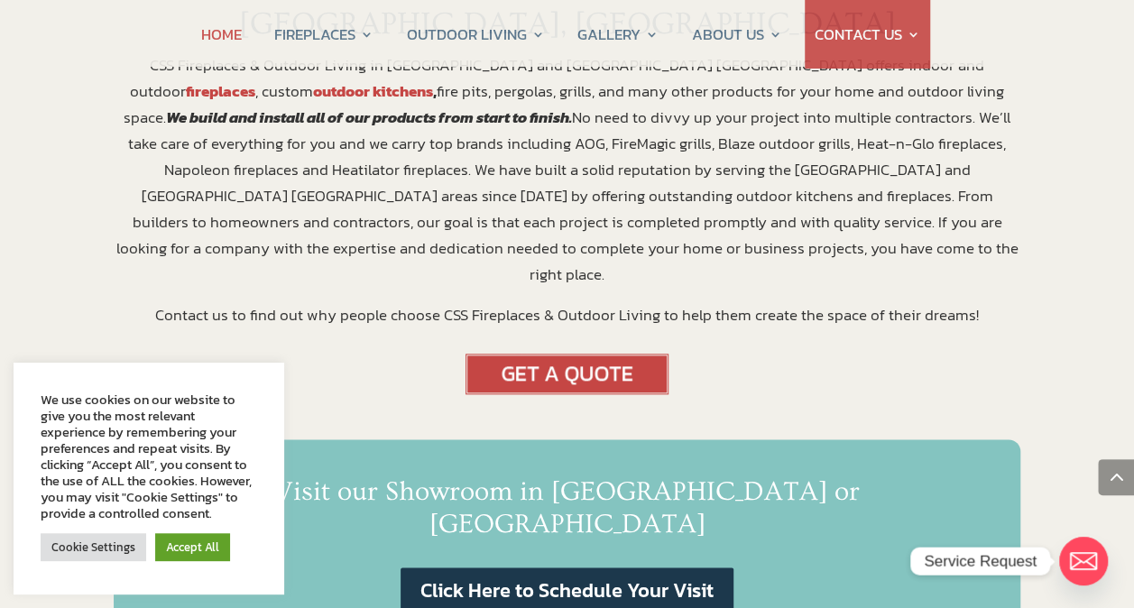
scroll to position [780, 0]
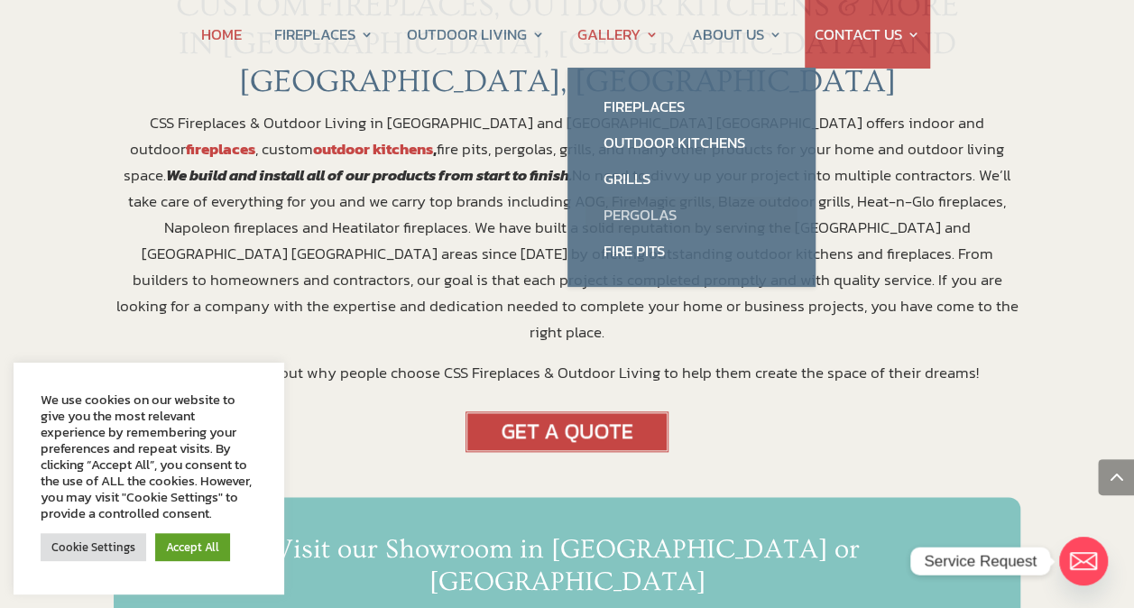
click at [637, 216] on link "Pergolas" at bounding box center [692, 215] width 212 height 36
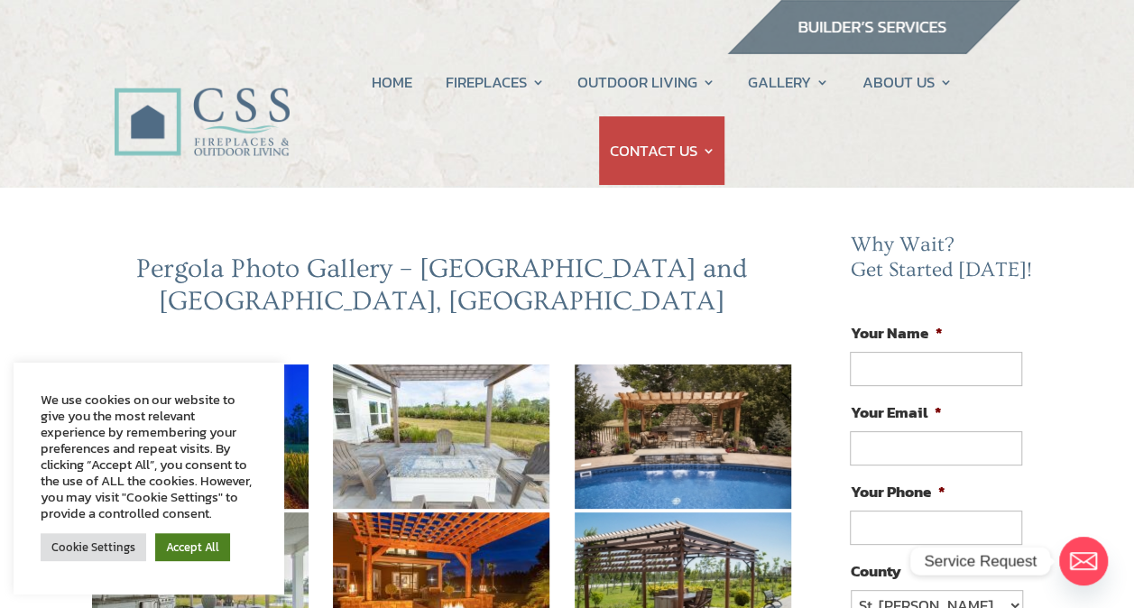
click at [190, 550] on link "Accept All" at bounding box center [192, 547] width 75 height 28
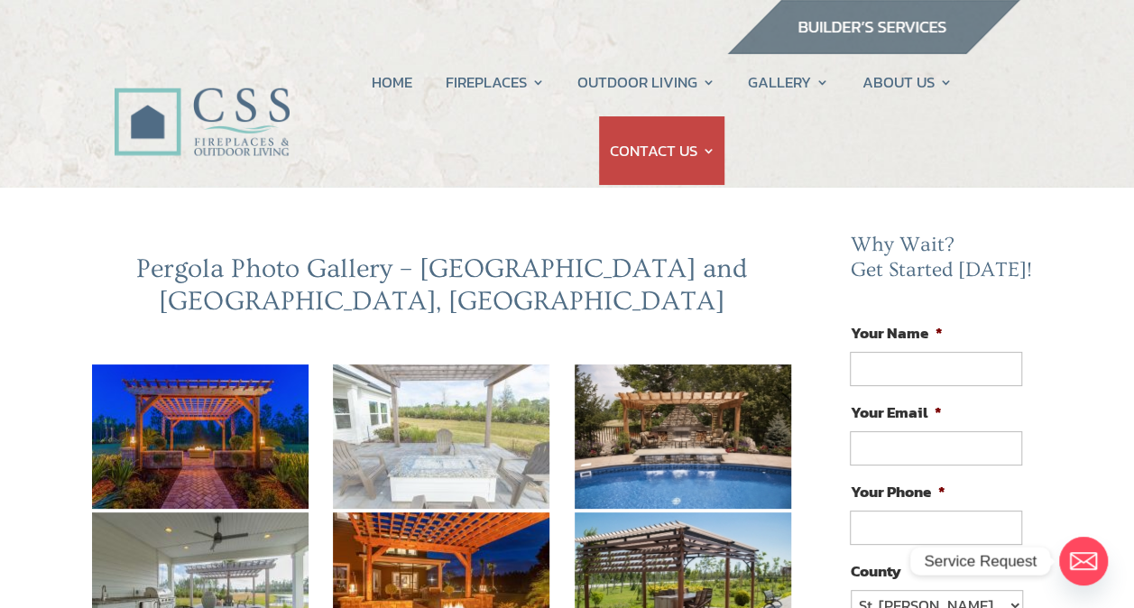
click at [446, 396] on img at bounding box center [441, 437] width 217 height 144
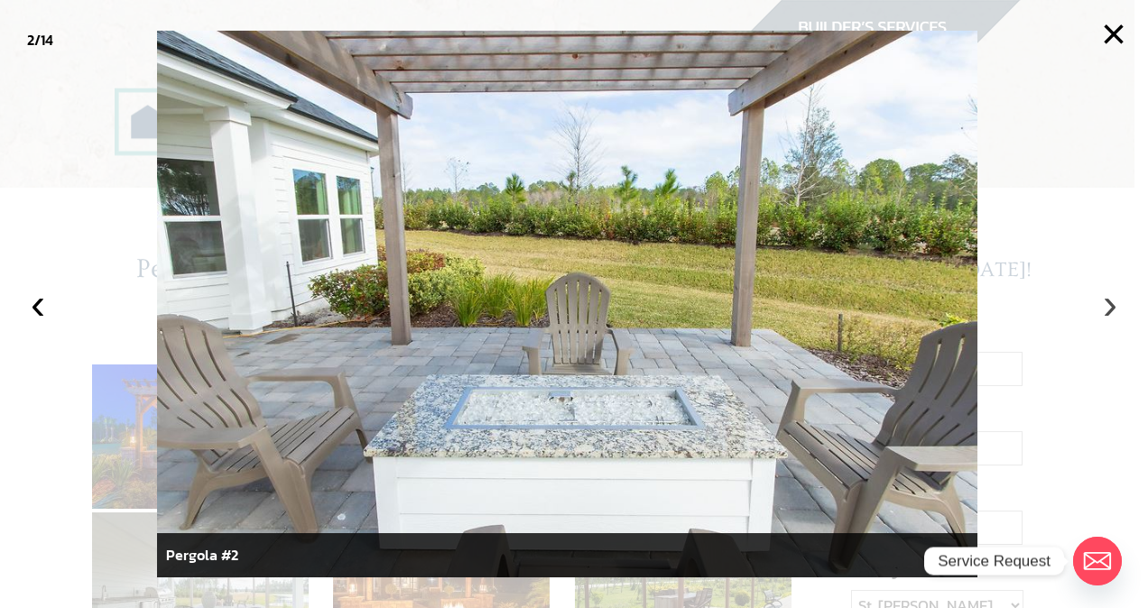
click at [1106, 308] on button "›" at bounding box center [1110, 304] width 40 height 40
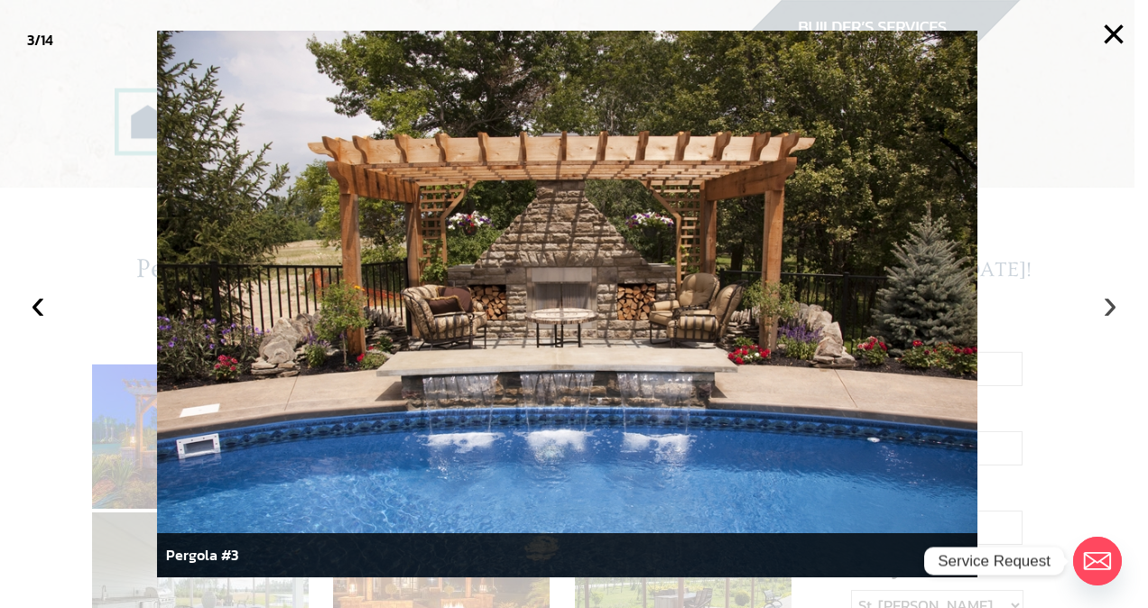
click at [1106, 308] on button "›" at bounding box center [1110, 304] width 40 height 40
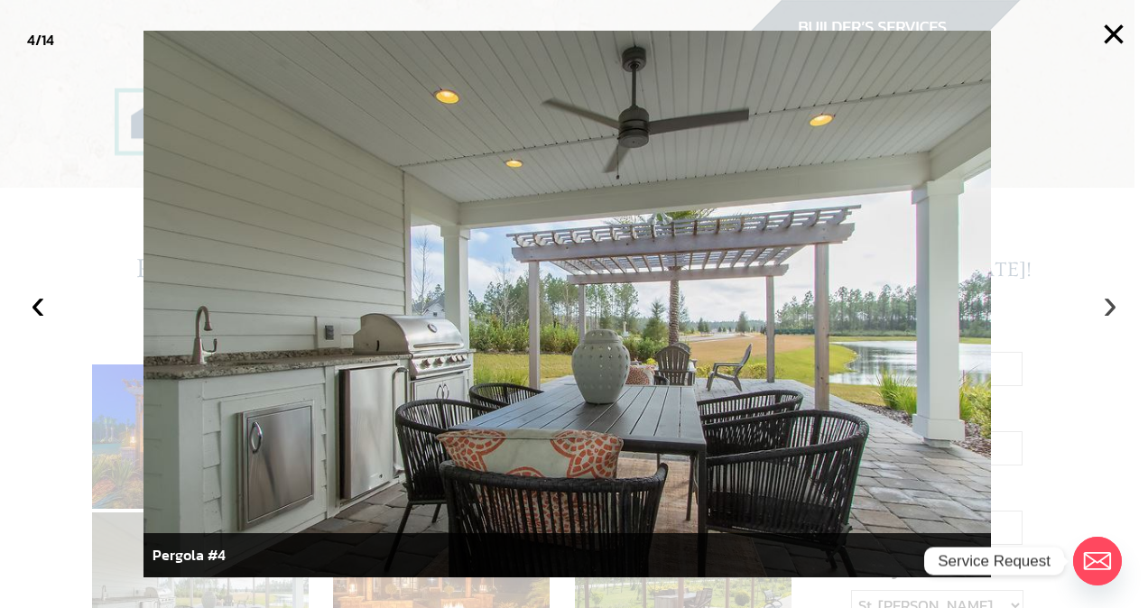
click at [1106, 308] on button "›" at bounding box center [1110, 304] width 40 height 40
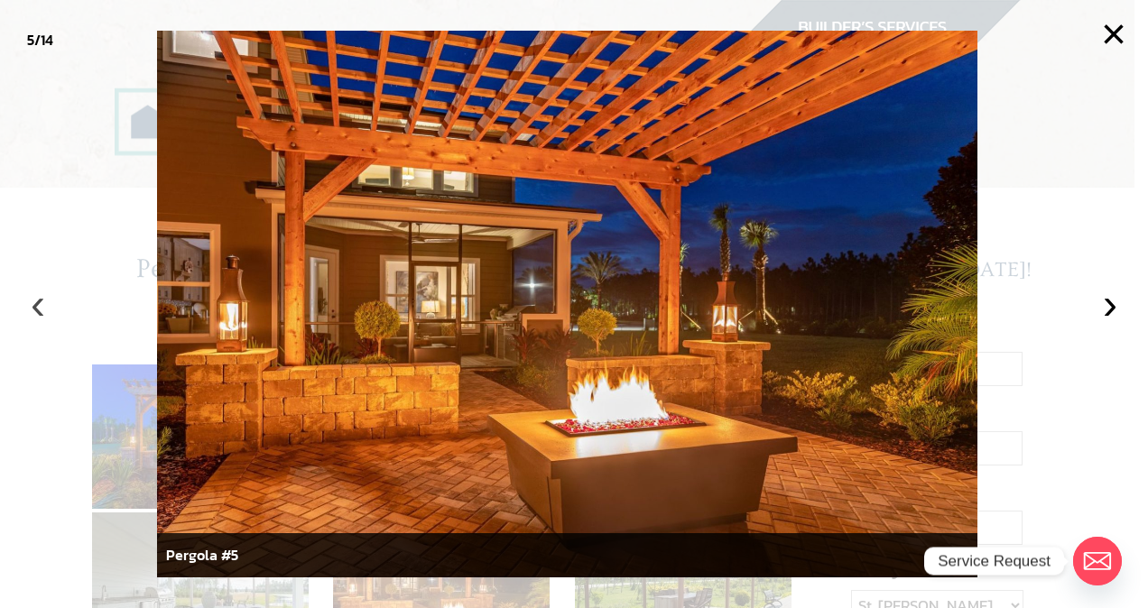
click at [42, 307] on button "‹" at bounding box center [38, 304] width 40 height 40
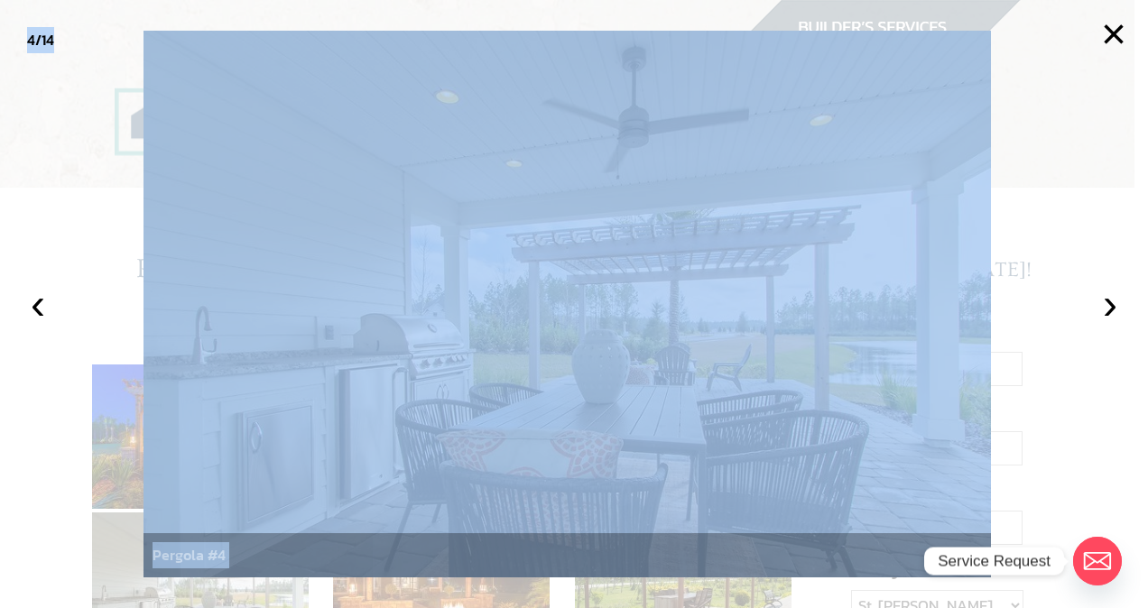
drag, startPoint x: 79, startPoint y: 310, endPoint x: 356, endPoint y: 335, distance: 278.1
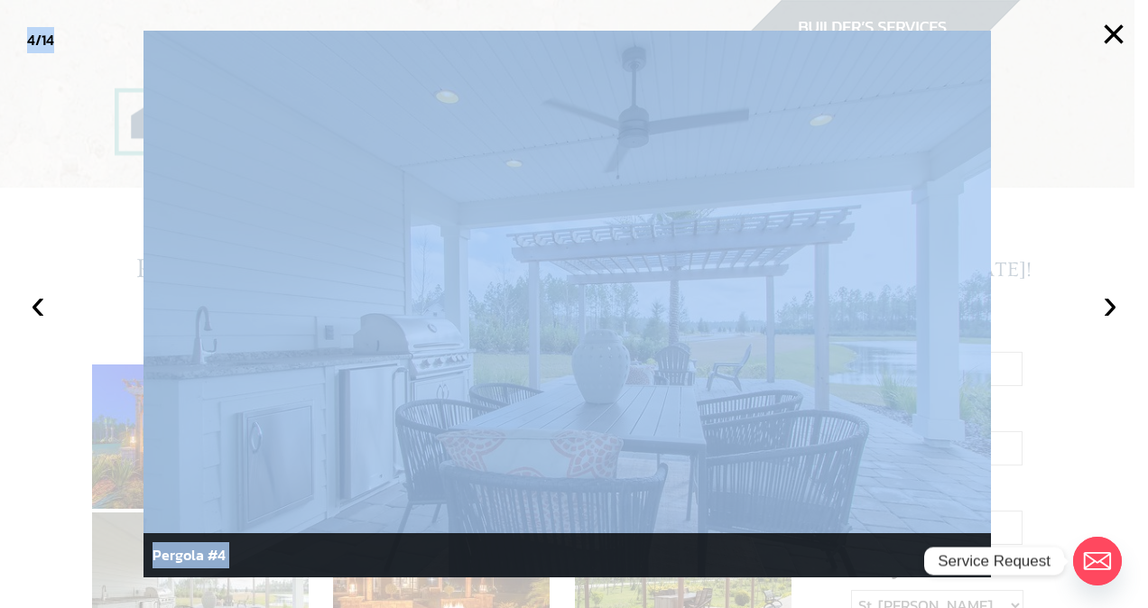
click at [1096, 384] on div at bounding box center [574, 304] width 1148 height 608
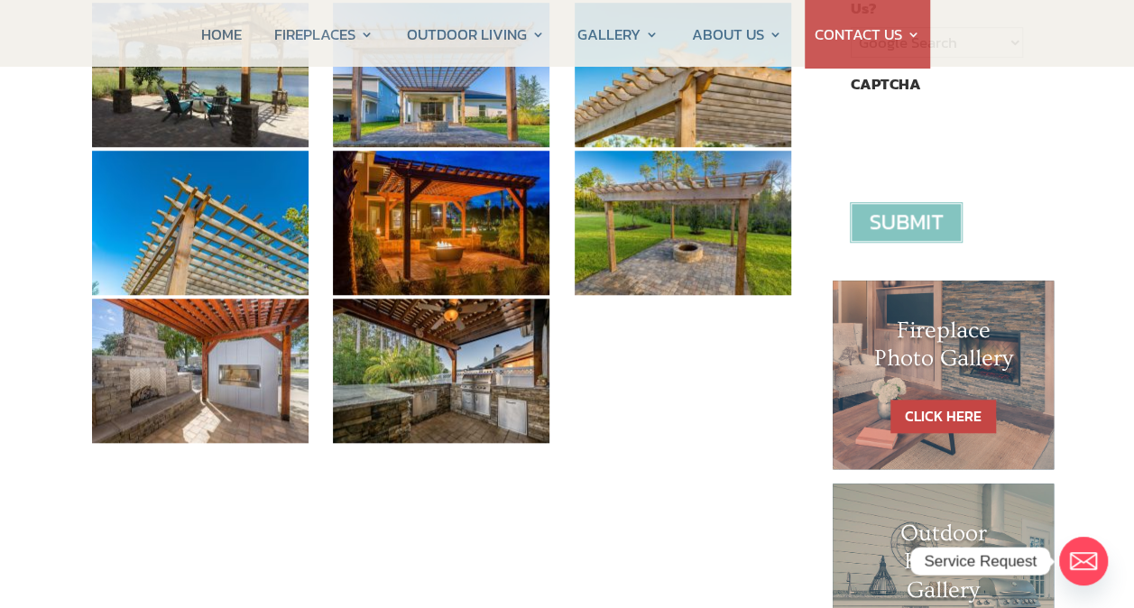
scroll to position [659, 0]
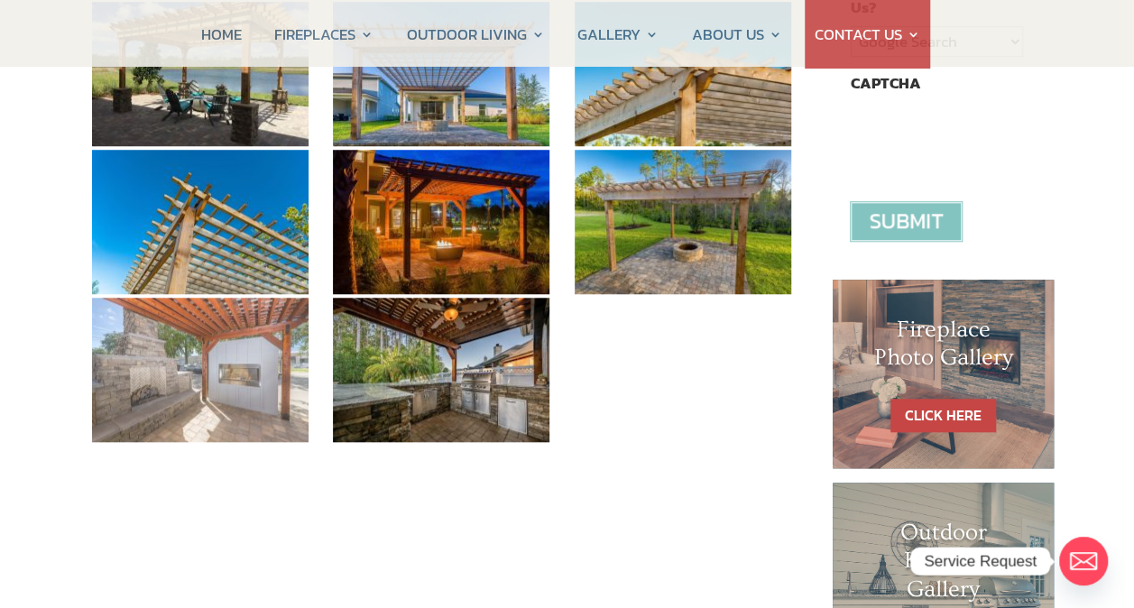
click at [186, 359] on img at bounding box center [200, 370] width 217 height 144
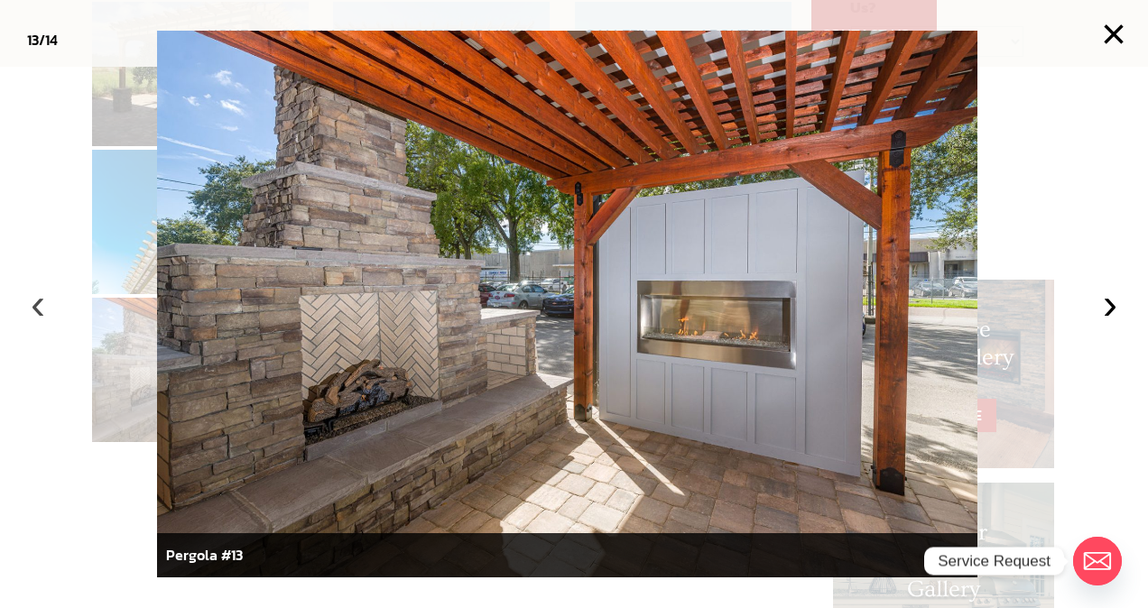
click at [39, 310] on button "‹" at bounding box center [38, 304] width 40 height 40
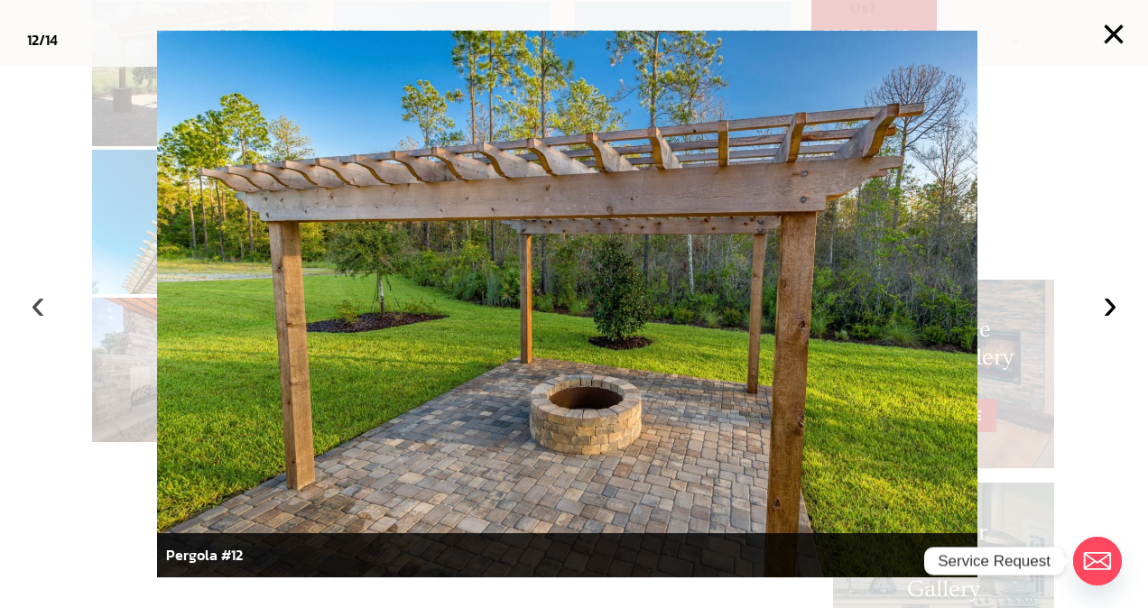
click at [39, 310] on button "‹" at bounding box center [38, 304] width 40 height 40
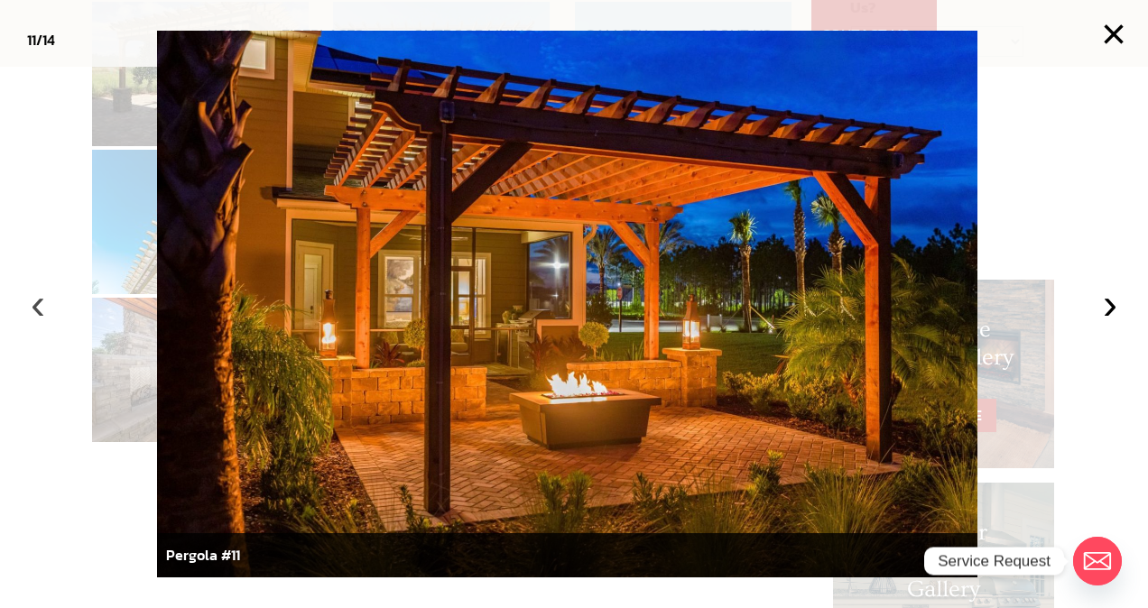
click at [39, 310] on button "‹" at bounding box center [38, 304] width 40 height 40
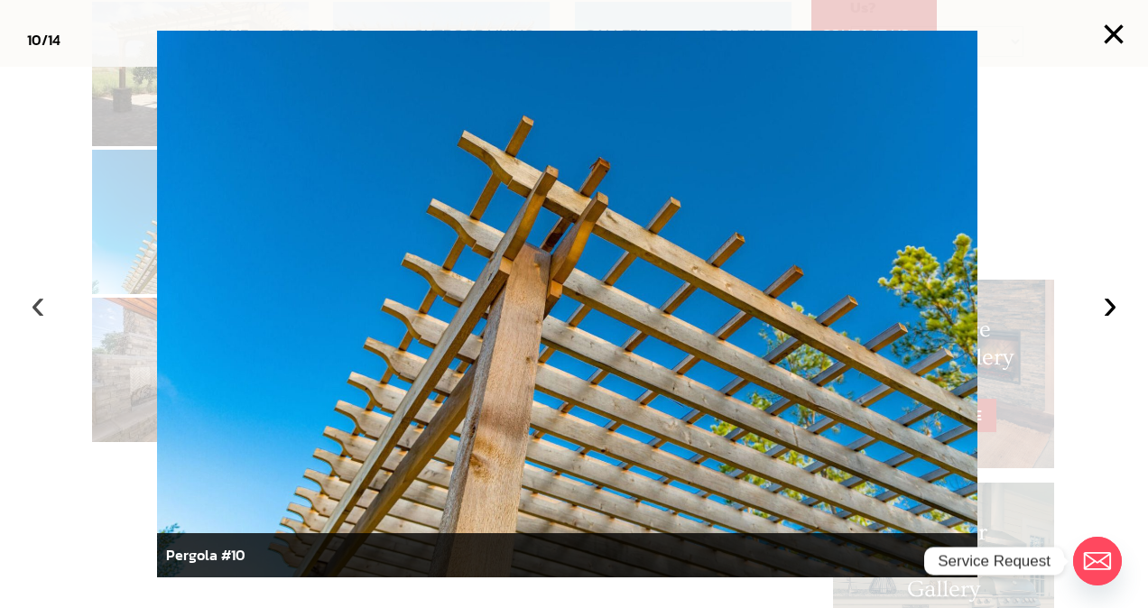
click at [39, 310] on button "‹" at bounding box center [38, 304] width 40 height 40
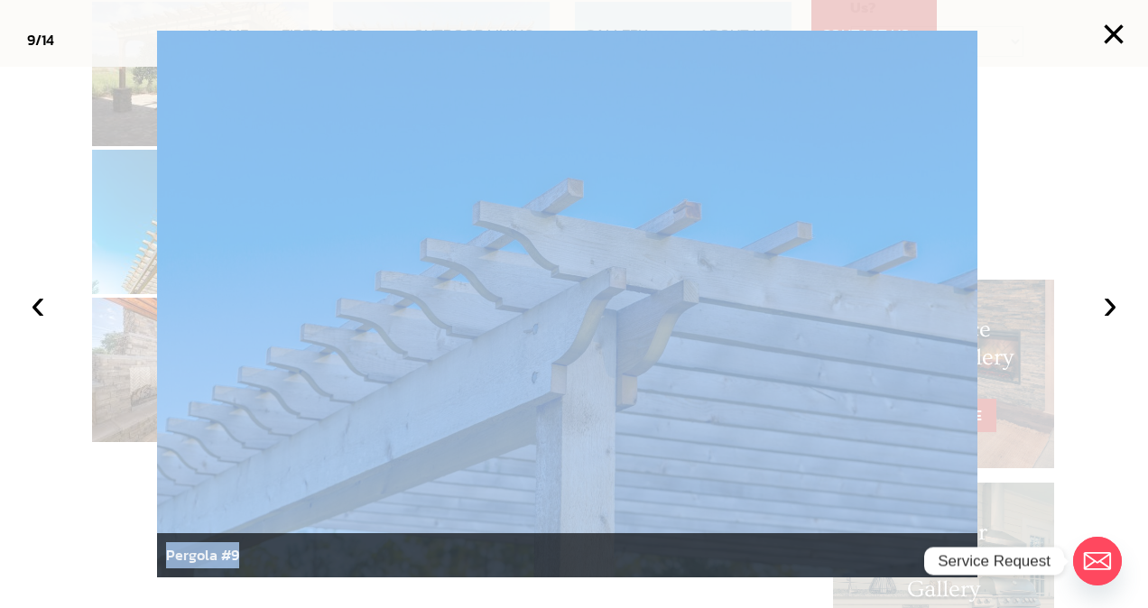
drag, startPoint x: 128, startPoint y: 289, endPoint x: 336, endPoint y: 355, distance: 217.8
click at [336, 355] on body "HOME FIREPLACES Fireplace Remodel Fireplace Builder OUTDOOR LIVING Outdoor Kitc…" at bounding box center [574, 539] width 1148 height 2397
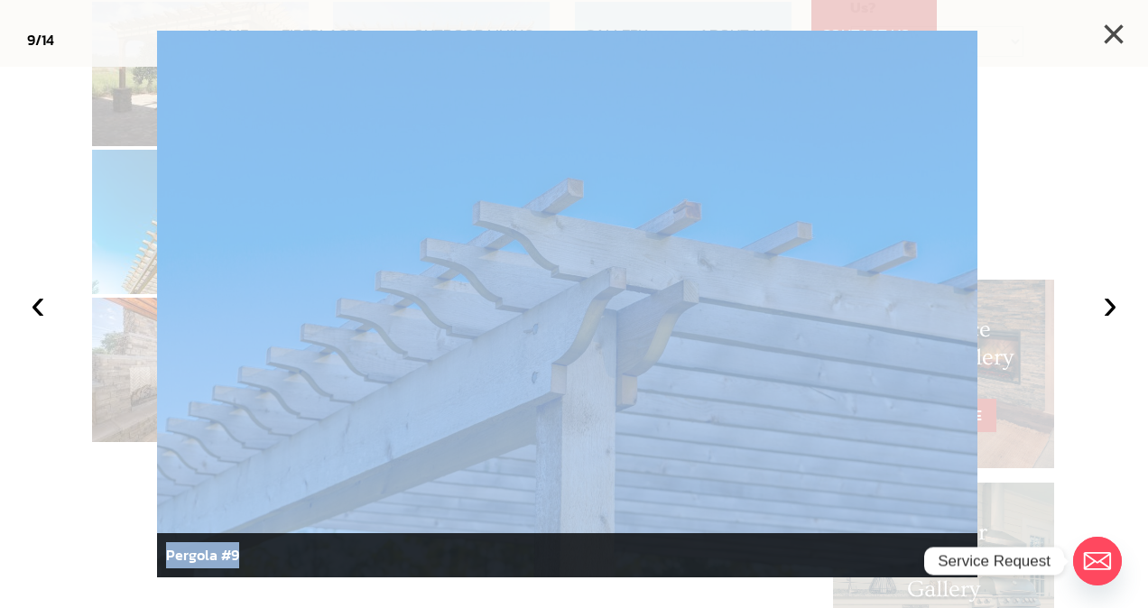
click at [1113, 31] on button "×" at bounding box center [1114, 34] width 40 height 40
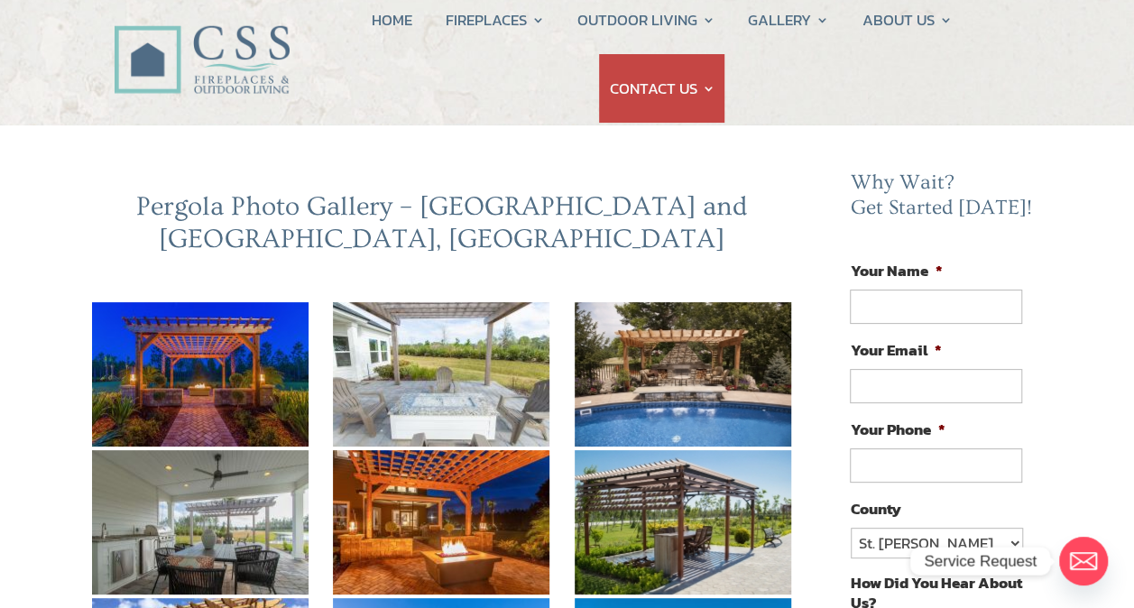
scroll to position [0, 0]
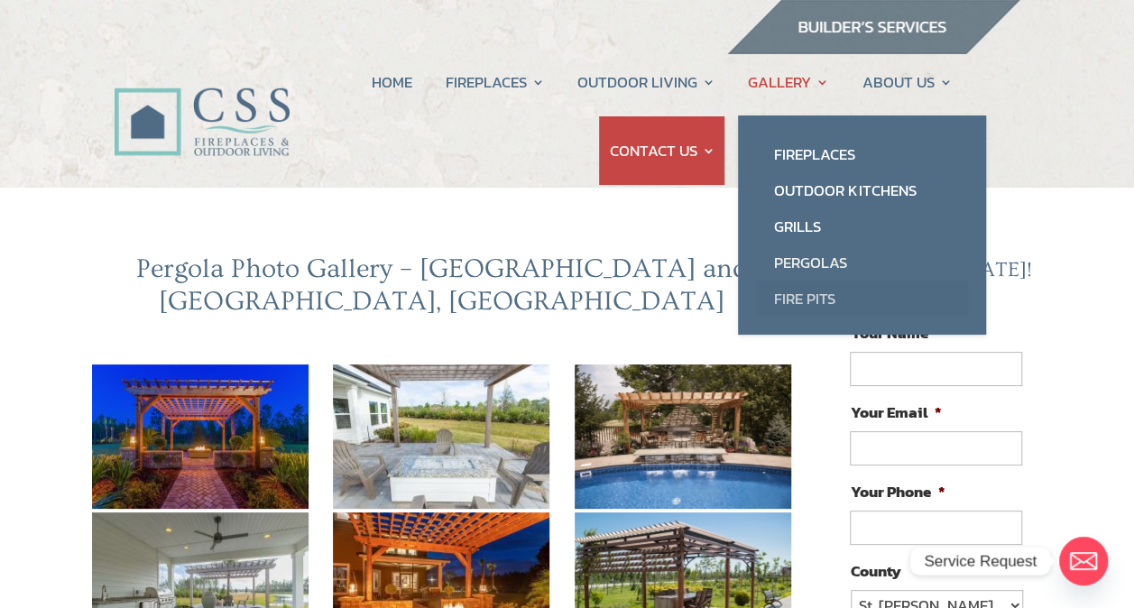
click at [807, 295] on link "Fire Pits" at bounding box center [862, 299] width 212 height 36
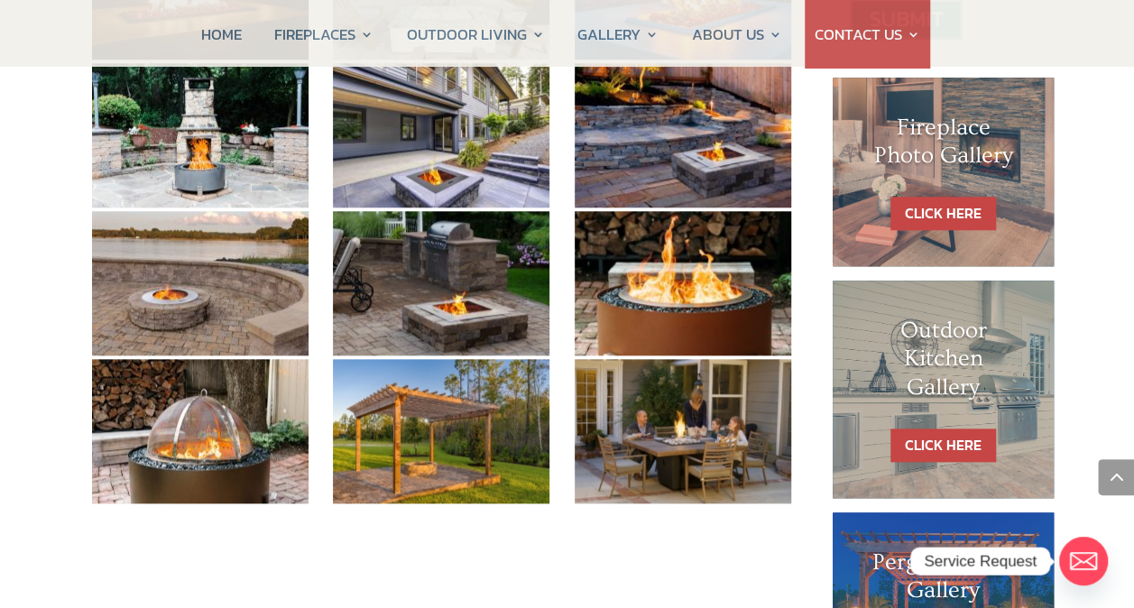
scroll to position [817, 0]
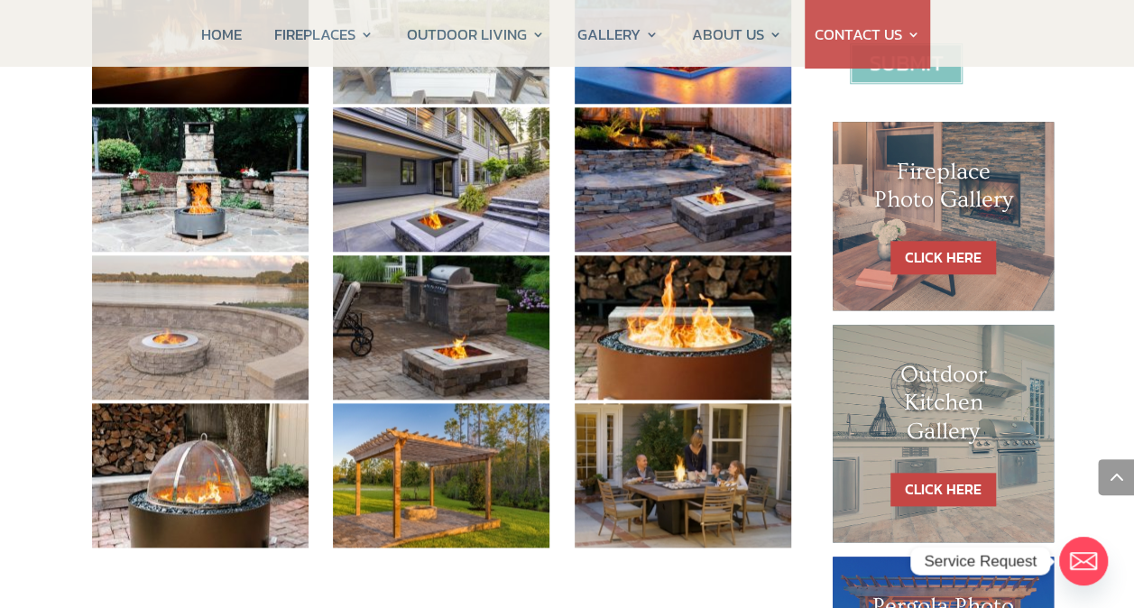
click at [164, 330] on img at bounding box center [200, 327] width 217 height 144
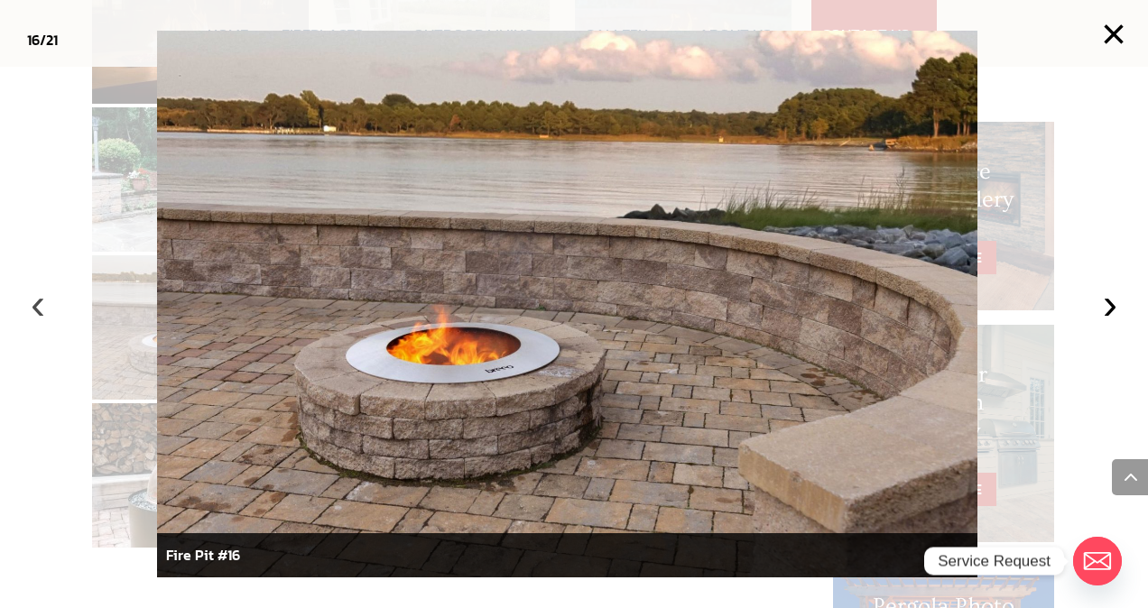
click at [42, 307] on button "‹" at bounding box center [38, 304] width 40 height 40
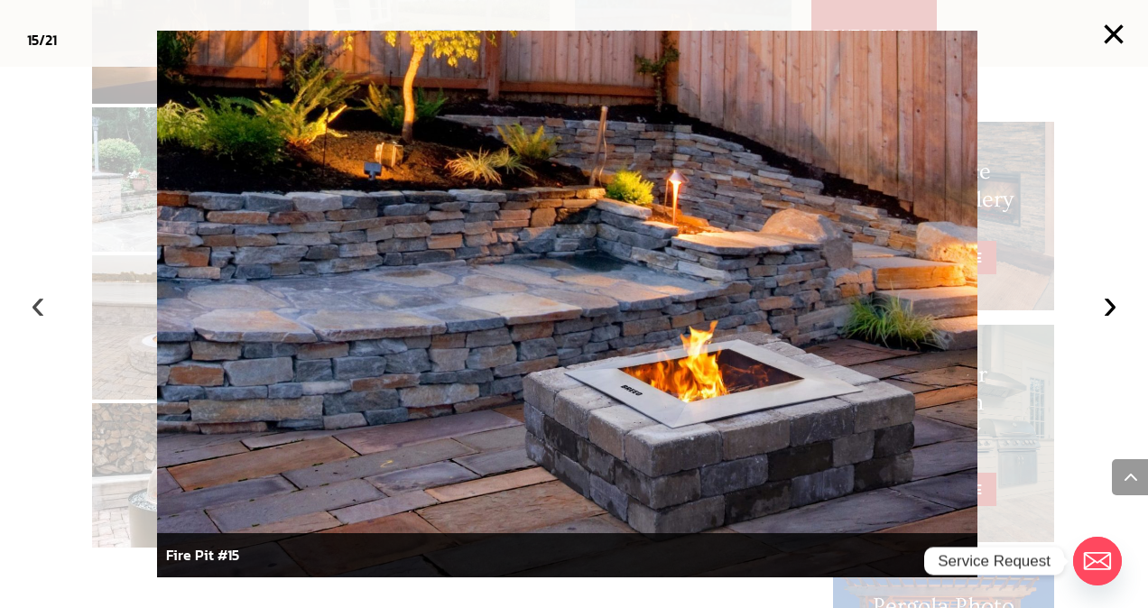
click at [42, 307] on button "‹" at bounding box center [38, 304] width 40 height 40
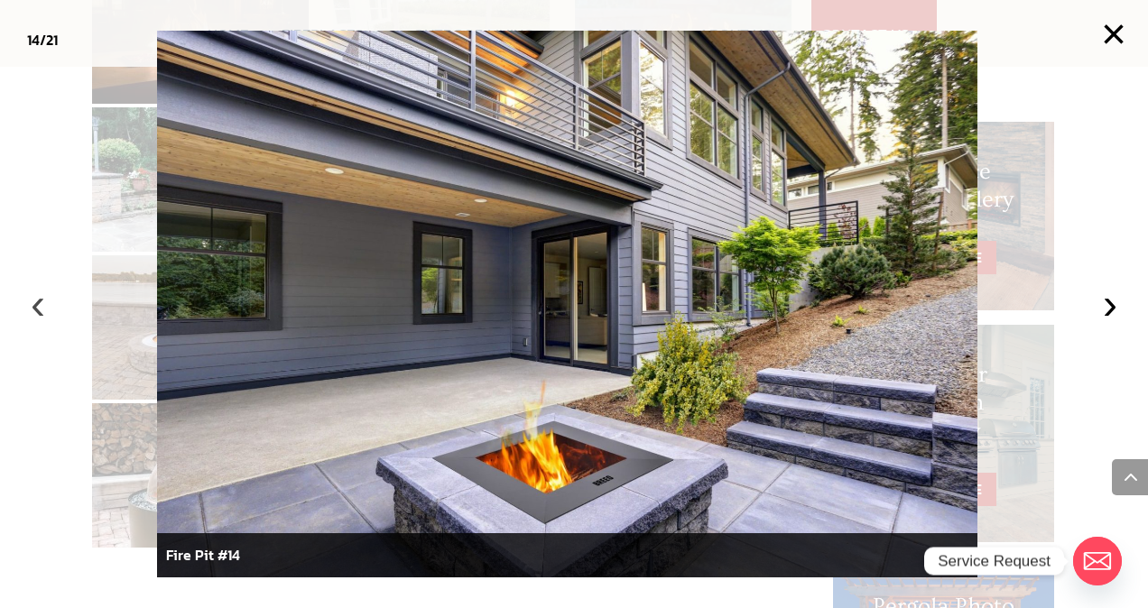
click at [42, 307] on button "‹" at bounding box center [38, 304] width 40 height 40
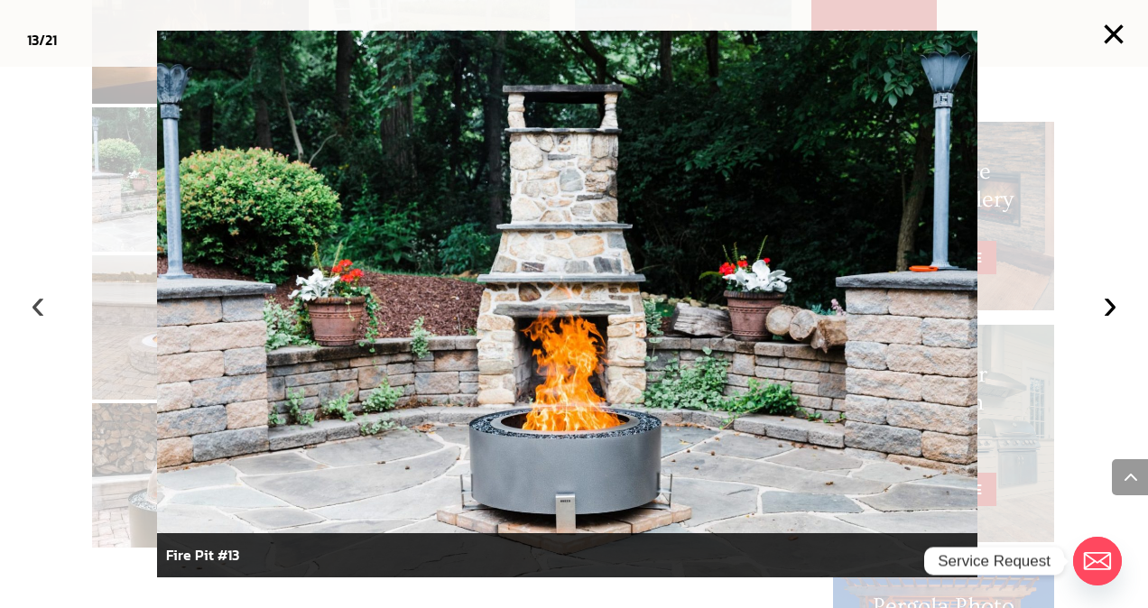
click at [42, 307] on button "‹" at bounding box center [38, 304] width 40 height 40
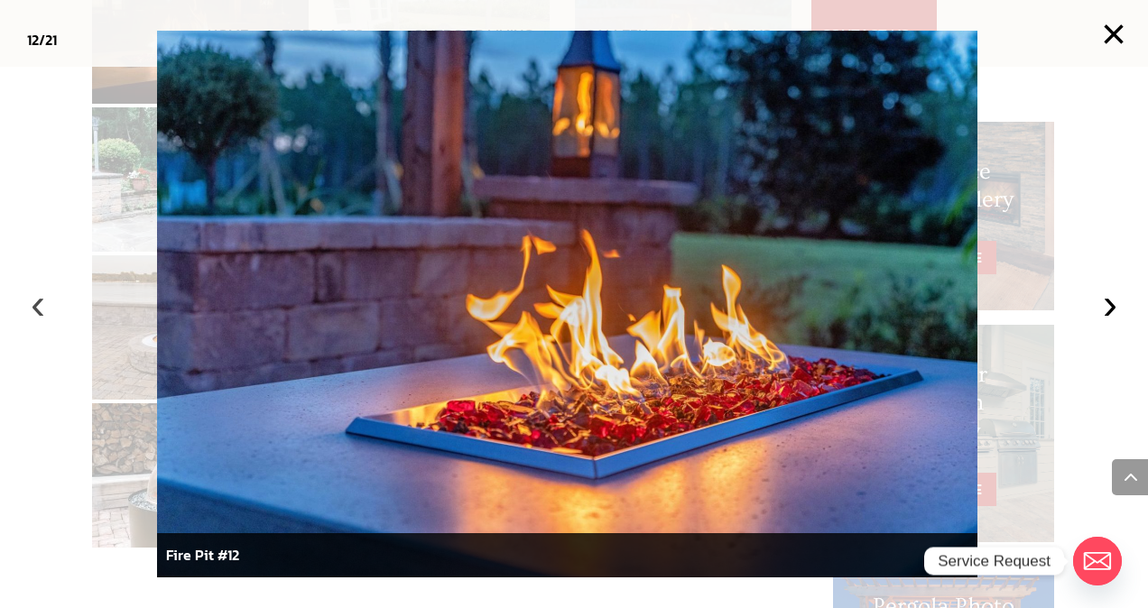
click at [42, 307] on button "‹" at bounding box center [38, 304] width 40 height 40
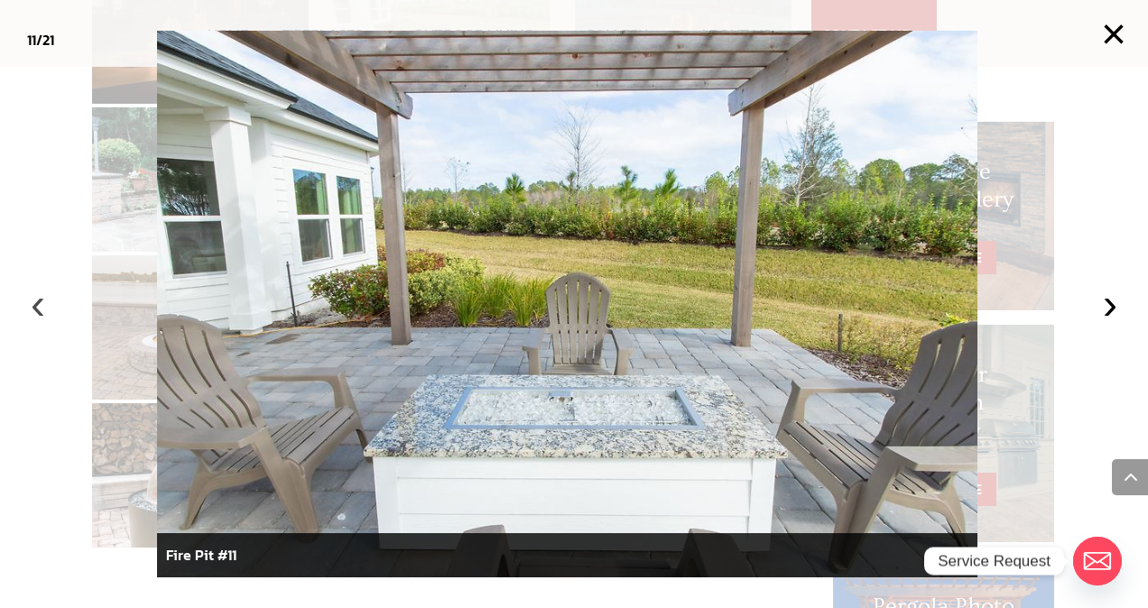
click at [42, 307] on button "‹" at bounding box center [38, 304] width 40 height 40
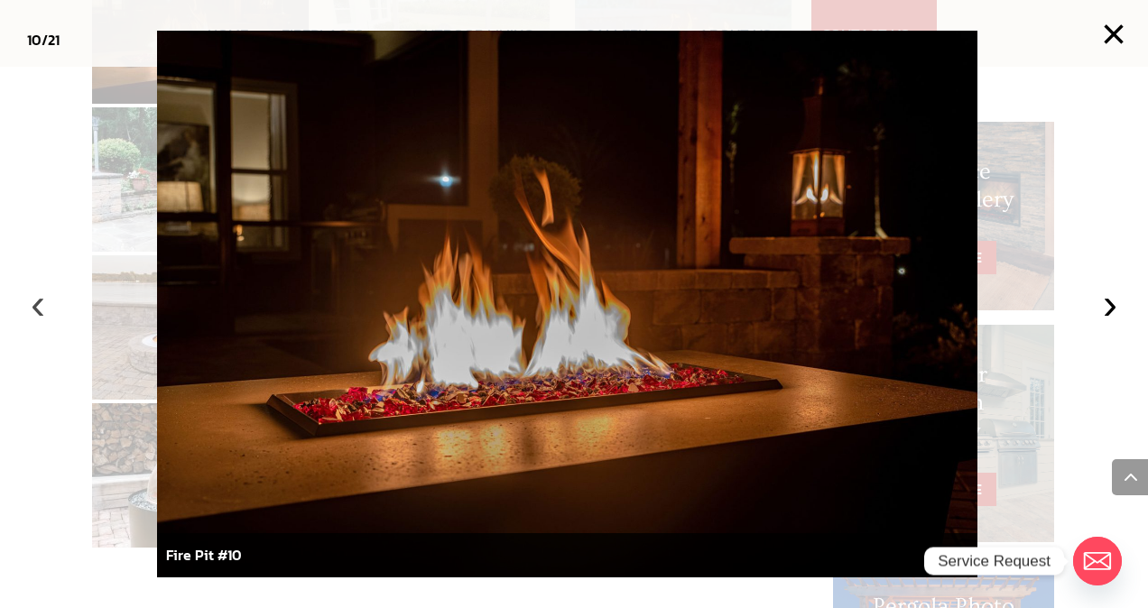
click at [42, 307] on button "‹" at bounding box center [38, 304] width 40 height 40
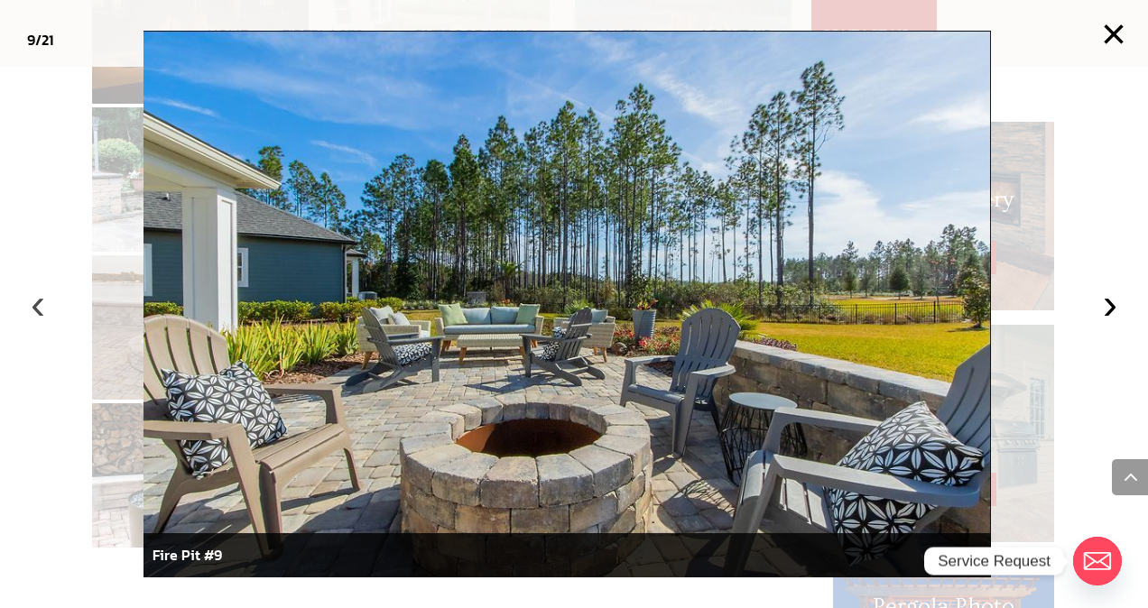
click at [42, 307] on button "‹" at bounding box center [38, 304] width 40 height 40
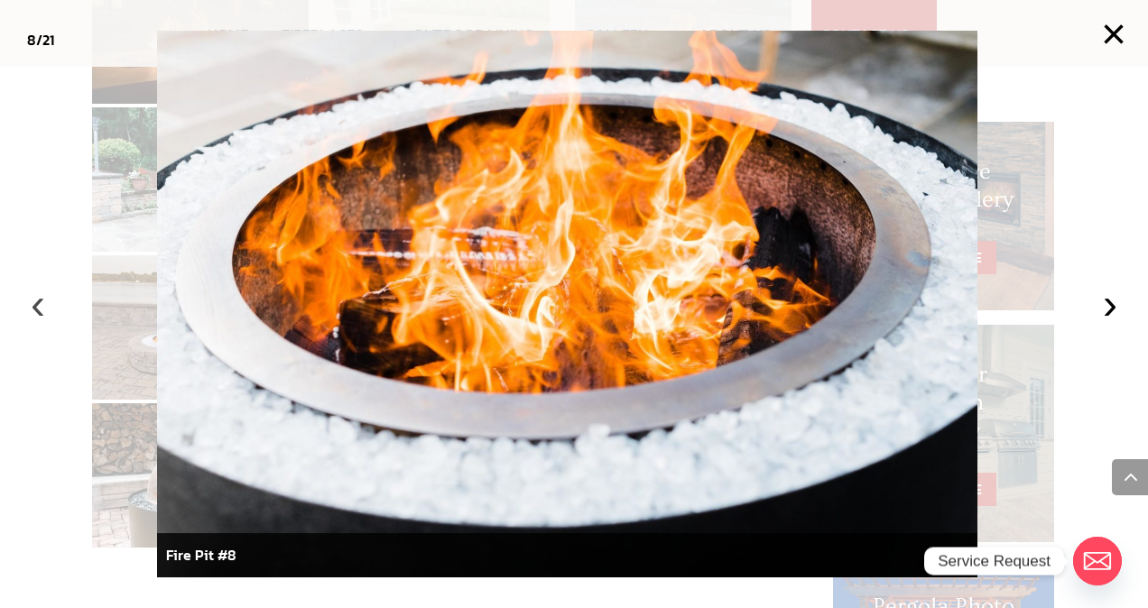
click at [42, 307] on button "‹" at bounding box center [38, 304] width 40 height 40
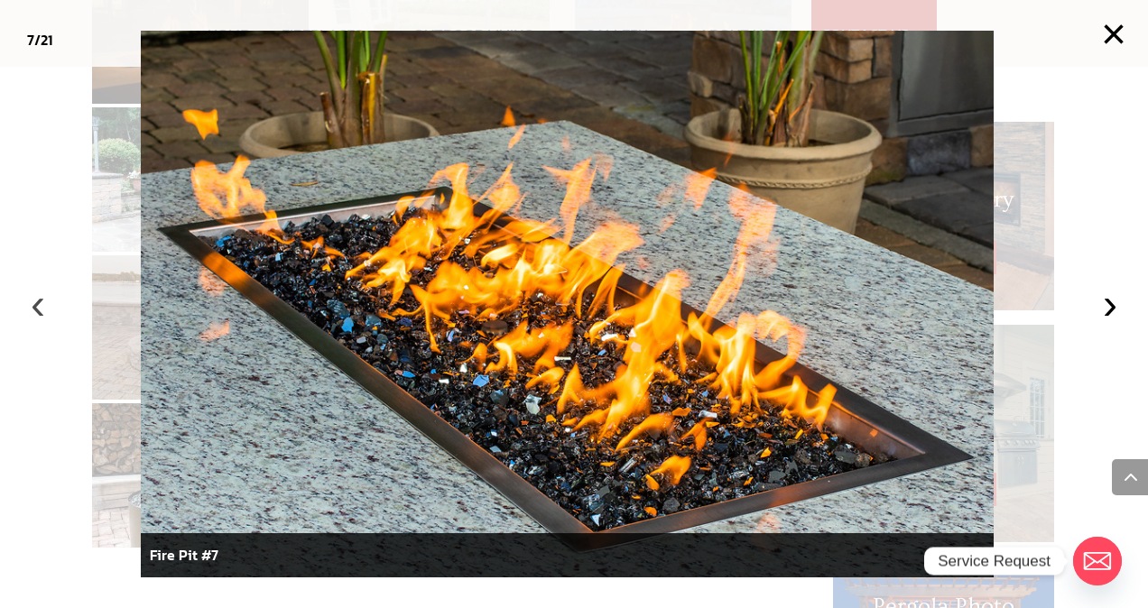
click at [42, 307] on button "‹" at bounding box center [38, 304] width 40 height 40
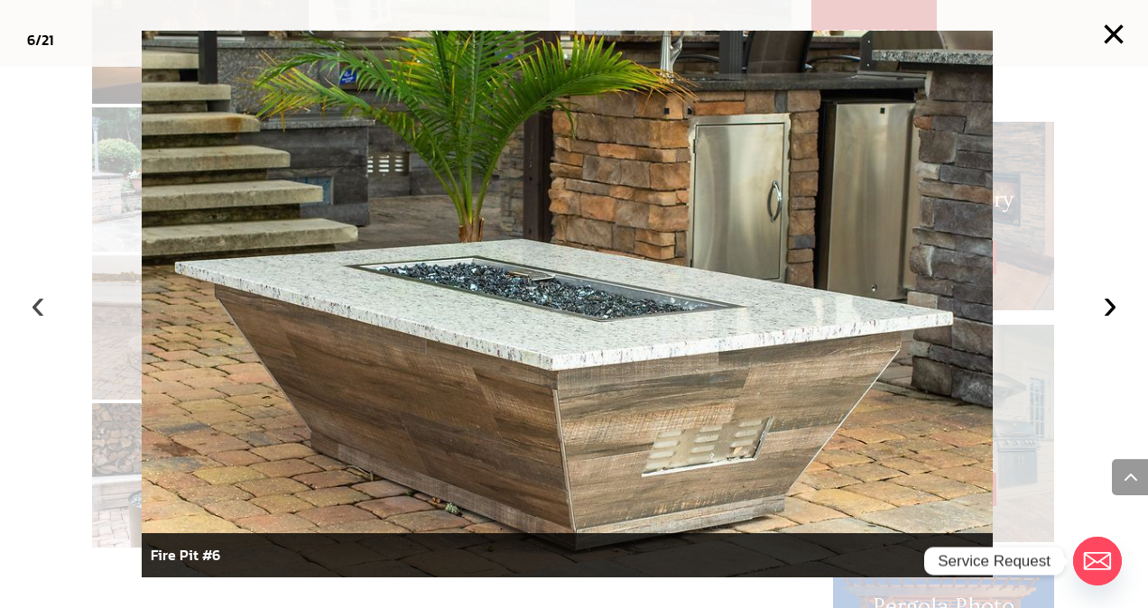
click at [42, 307] on button "‹" at bounding box center [38, 304] width 40 height 40
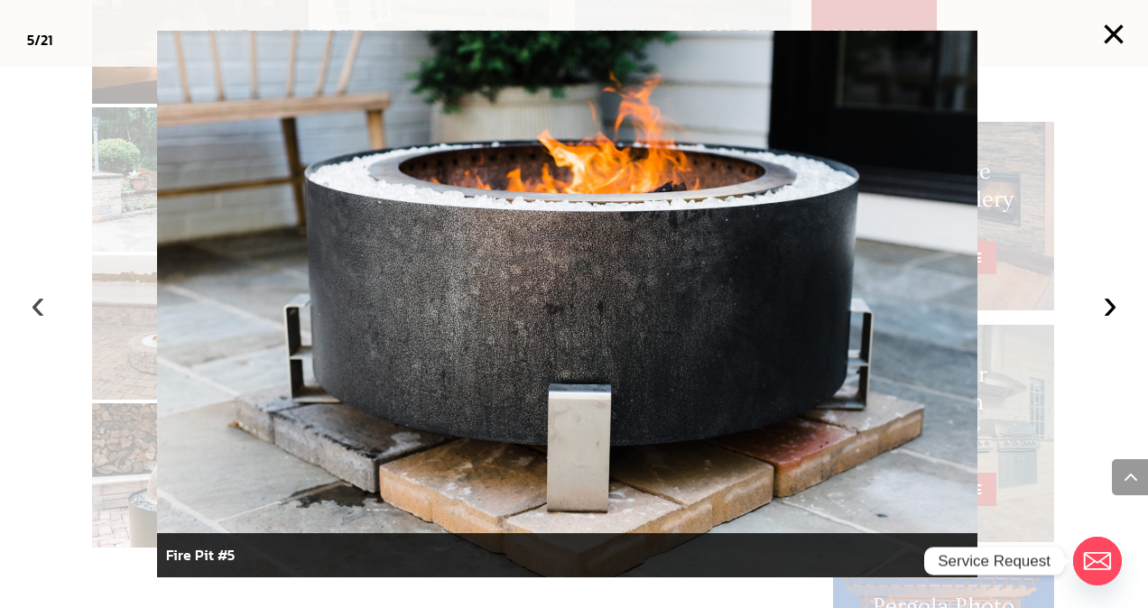
click at [42, 307] on button "‹" at bounding box center [38, 304] width 40 height 40
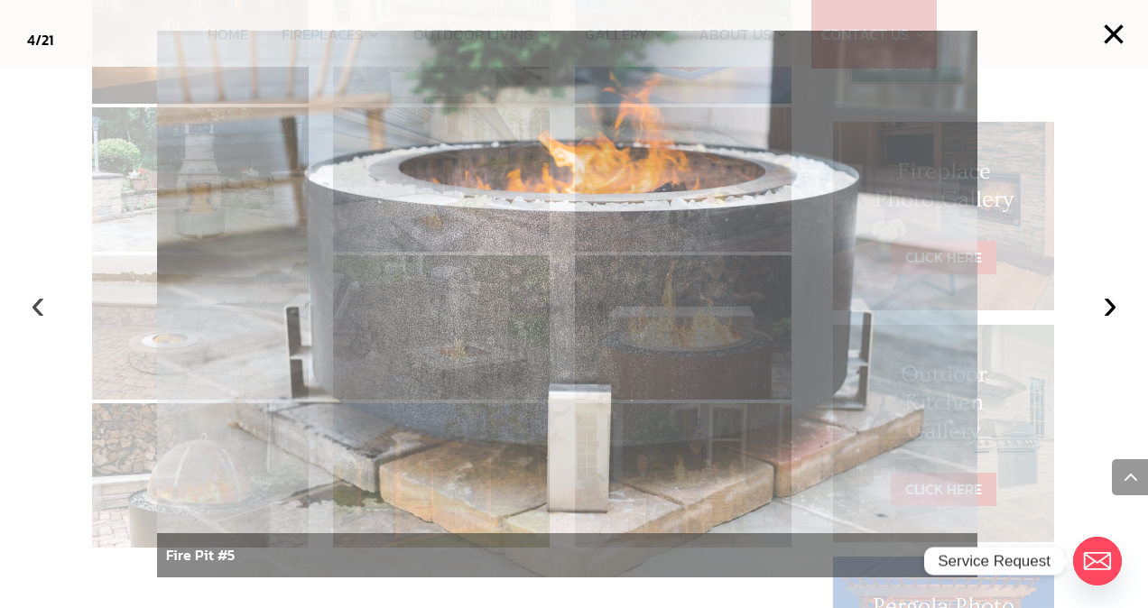
click at [42, 307] on button "‹" at bounding box center [38, 304] width 40 height 40
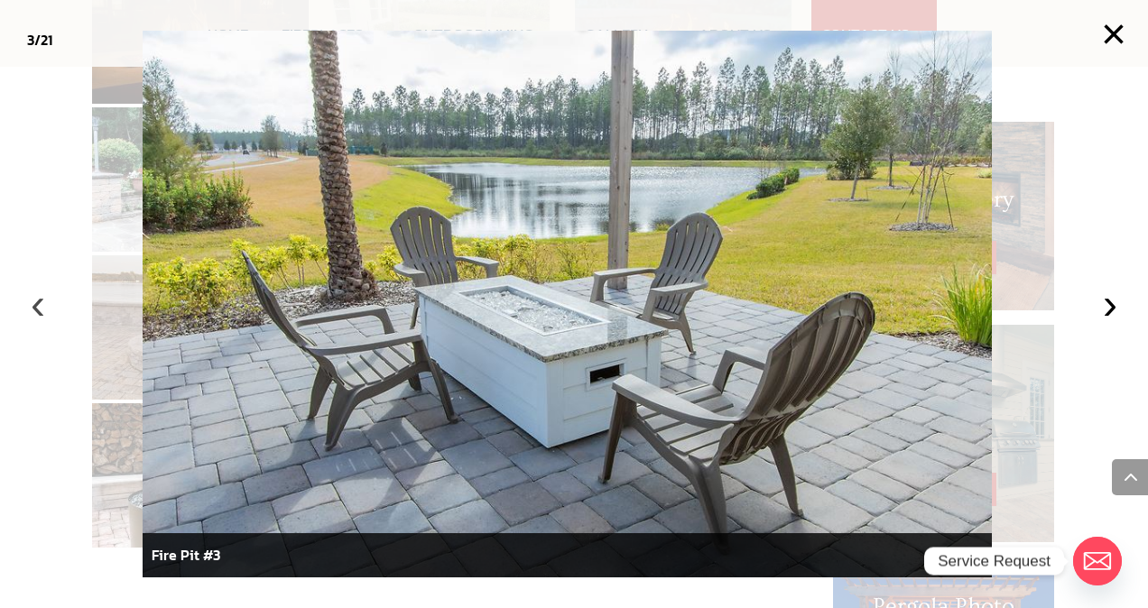
click at [42, 307] on button "‹" at bounding box center [38, 304] width 40 height 40
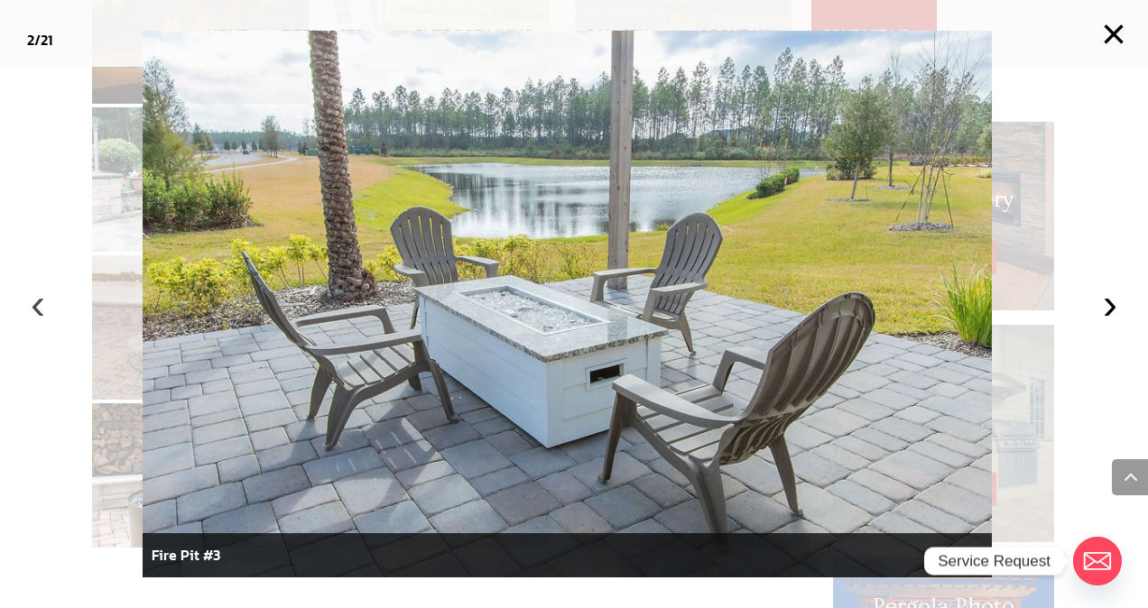
click at [42, 307] on button "‹" at bounding box center [38, 304] width 40 height 40
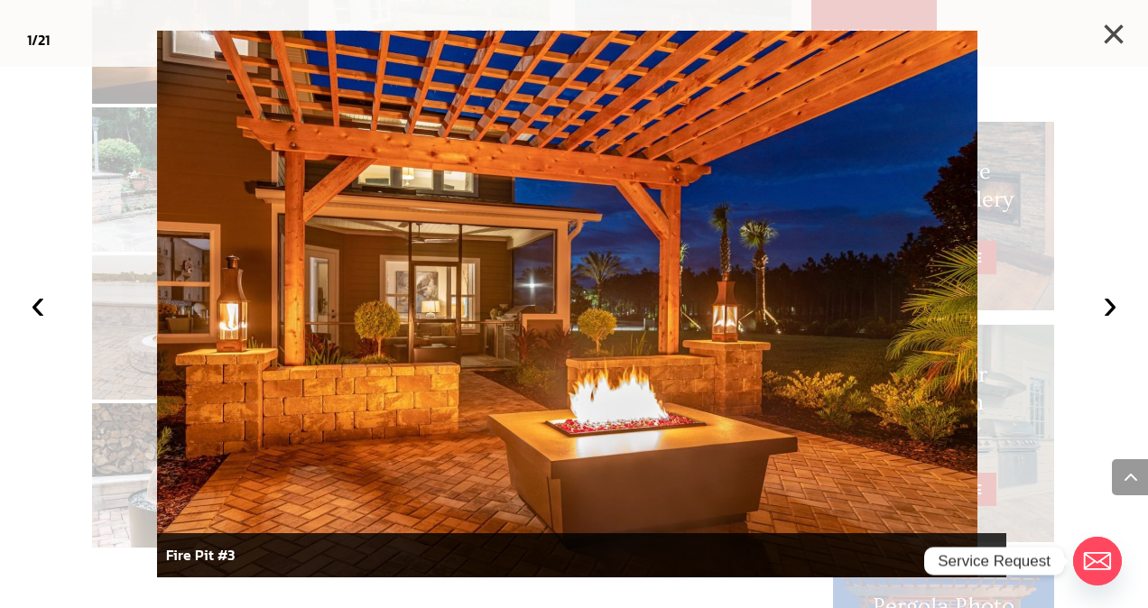
click at [1115, 32] on button "×" at bounding box center [1114, 34] width 40 height 40
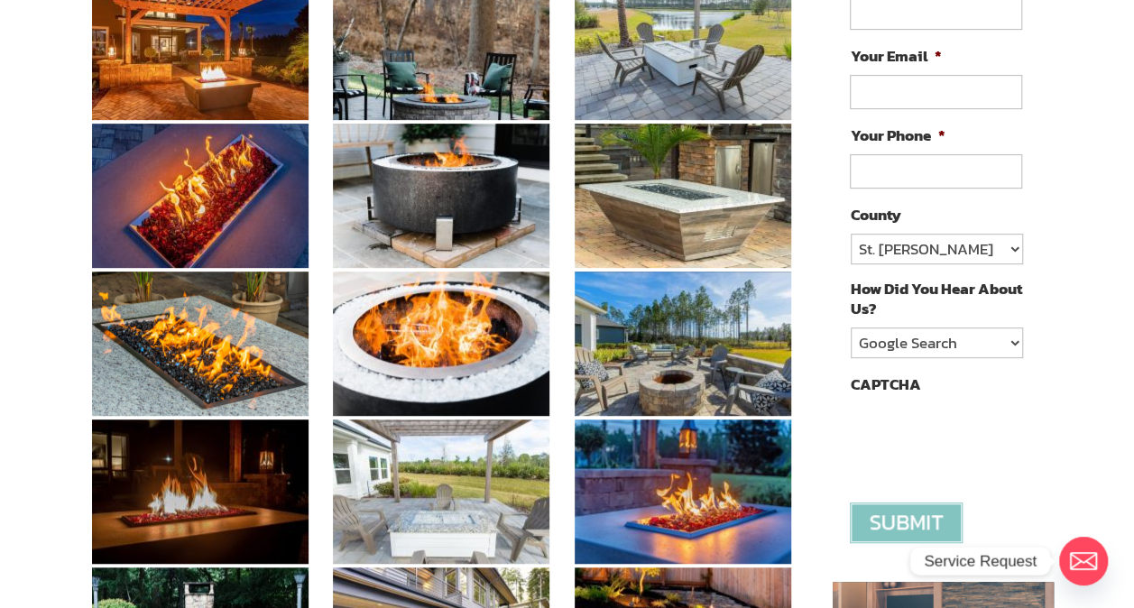
scroll to position [0, 0]
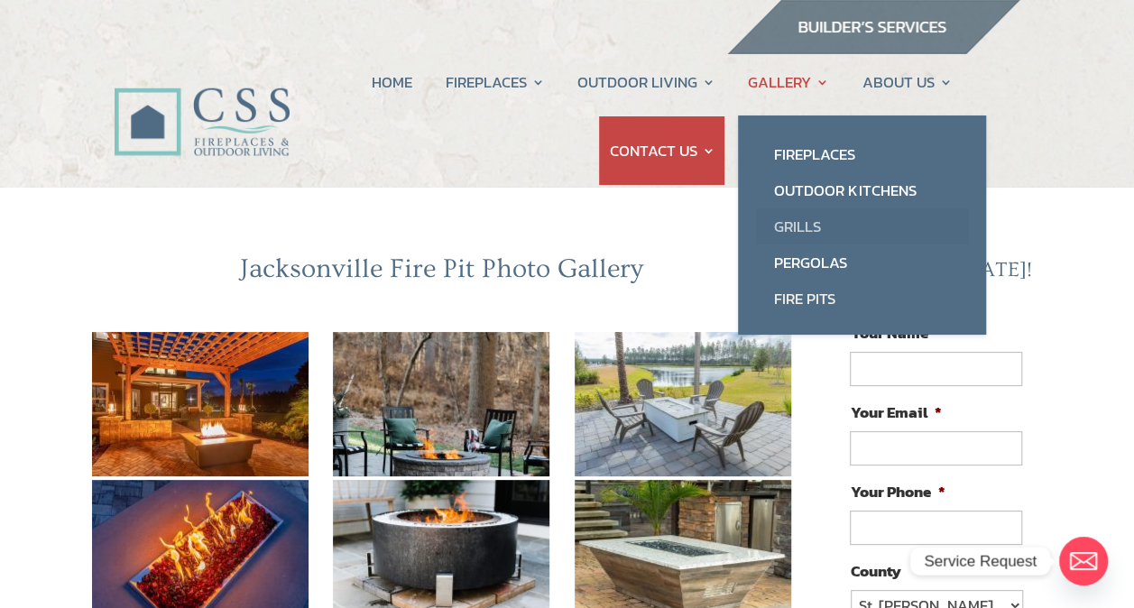
click at [807, 222] on link "Grills" at bounding box center [862, 226] width 212 height 36
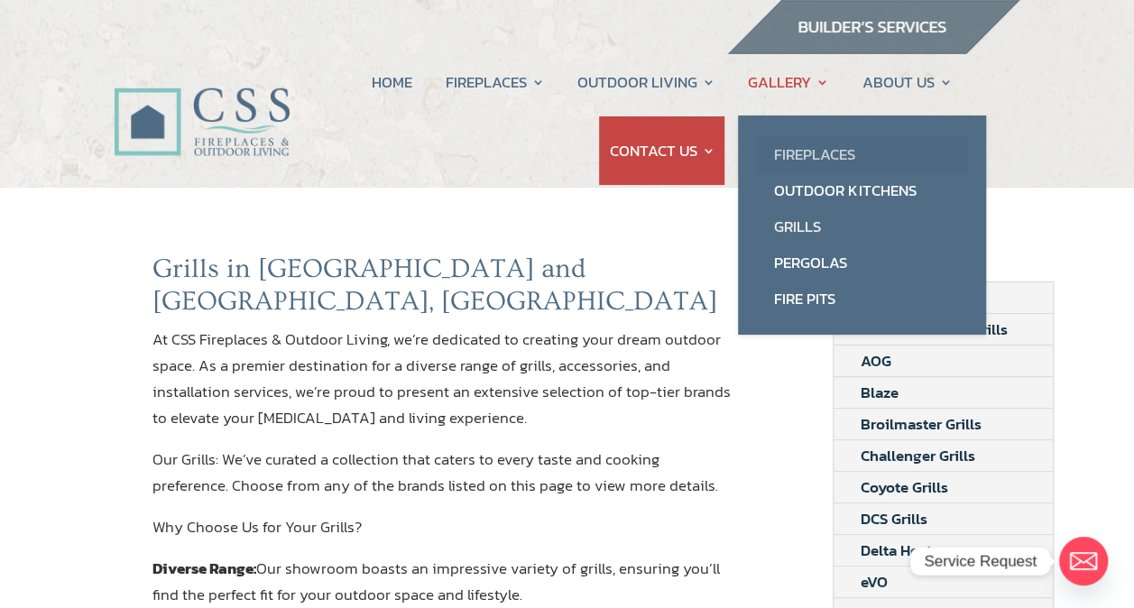
click at [820, 160] on link "Fireplaces" at bounding box center [862, 154] width 212 height 36
